Goal: Find contact information: Find contact information

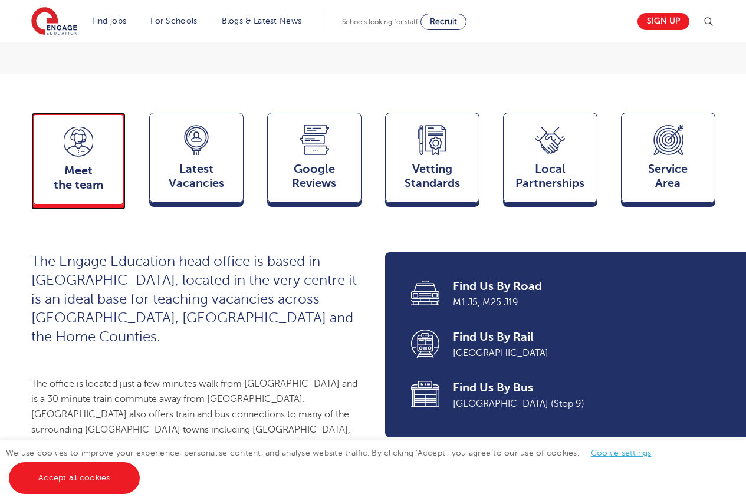
click at [84, 164] on span "Meet the team" at bounding box center [78, 178] width 78 height 28
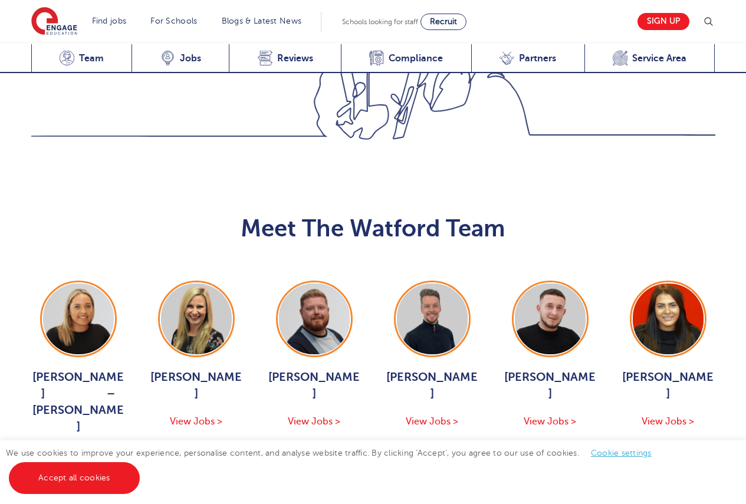
scroll to position [1166, 0]
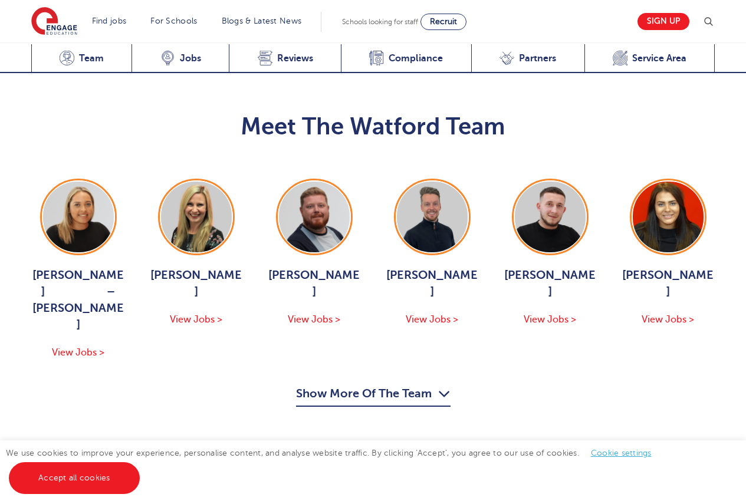
click at [423, 384] on button "Show More Of The Team" at bounding box center [373, 395] width 154 height 22
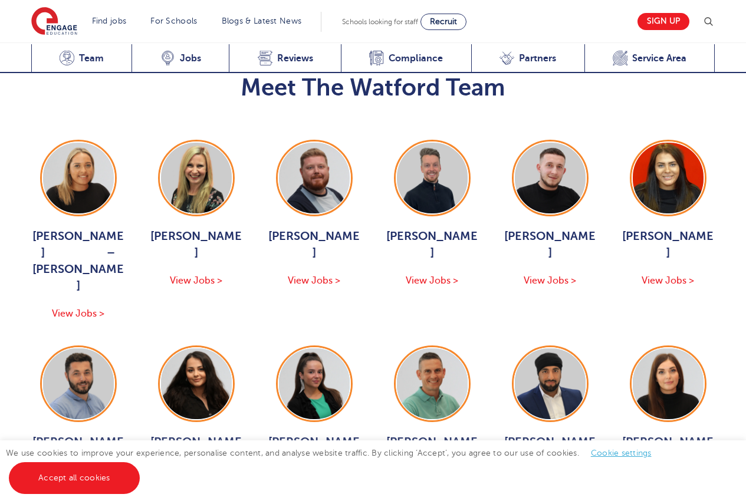
scroll to position [1402, 0]
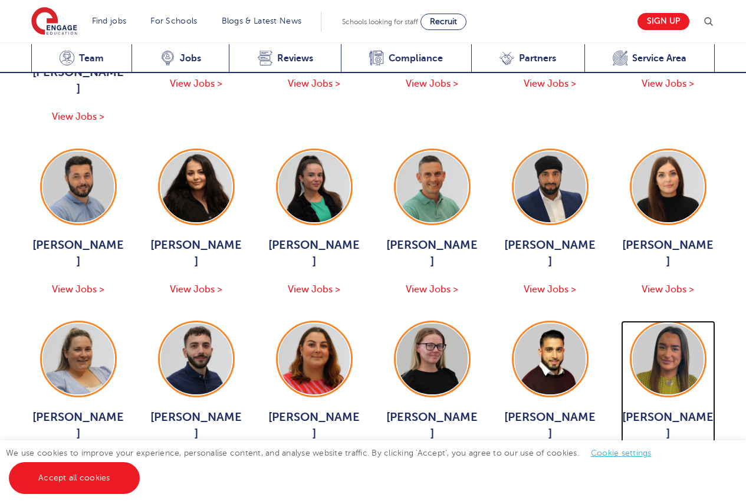
click at [668, 409] on div "Ella Eagleton View Jobs >" at bounding box center [668, 439] width 94 height 60
